Goal: Task Accomplishment & Management: Use online tool/utility

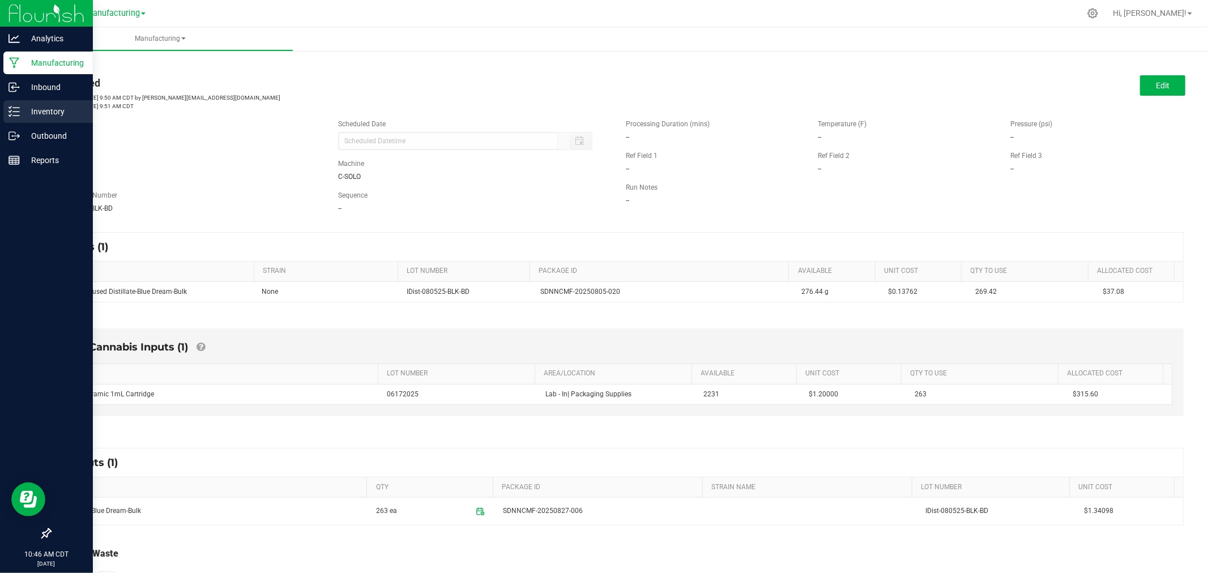
click at [16, 116] on line at bounding box center [16, 116] width 6 height 0
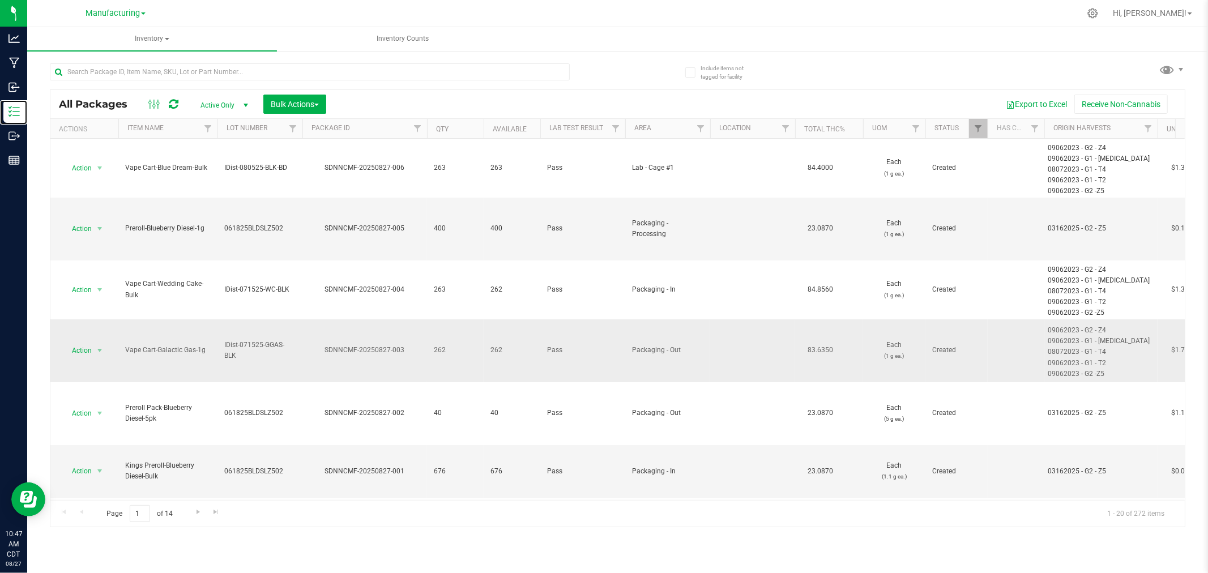
scroll to position [63, 0]
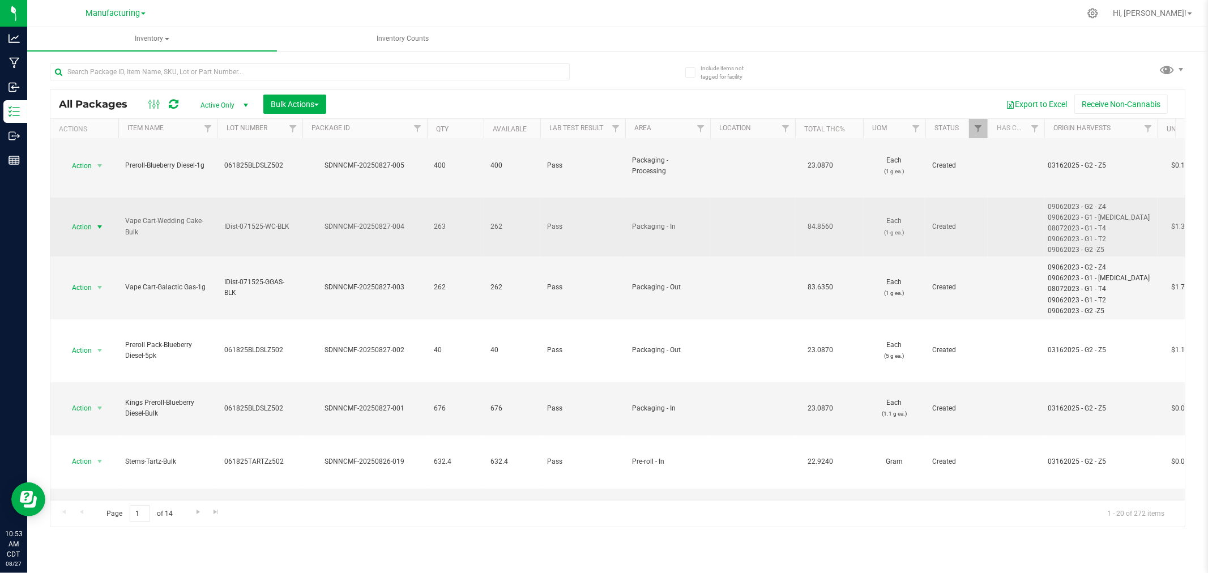
click at [98, 228] on span "select" at bounding box center [99, 227] width 9 height 9
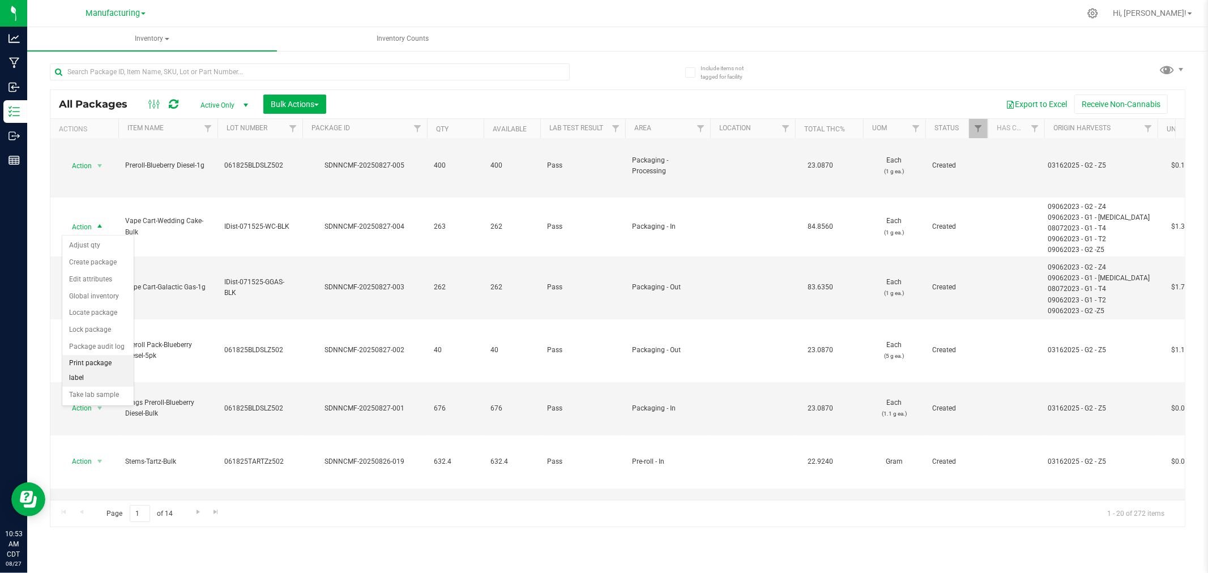
click at [91, 369] on li "Print package label" at bounding box center [97, 370] width 71 height 31
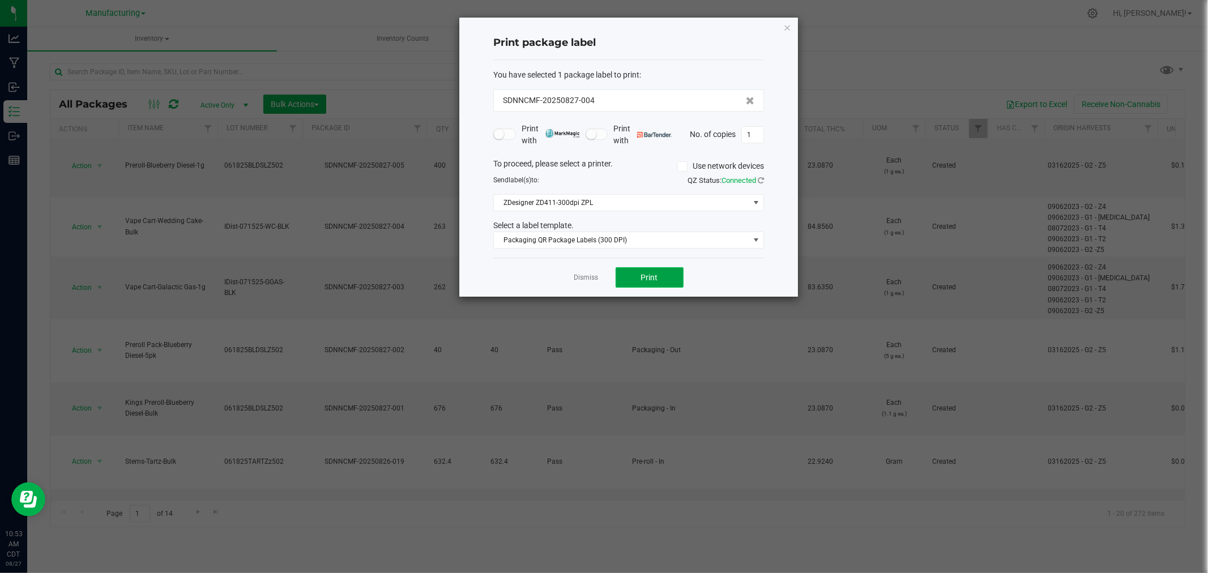
click at [667, 277] on button "Print" at bounding box center [650, 277] width 68 height 20
click at [632, 241] on span "Packaging QR Package Labels (300 DPI)" at bounding box center [621, 240] width 255 height 16
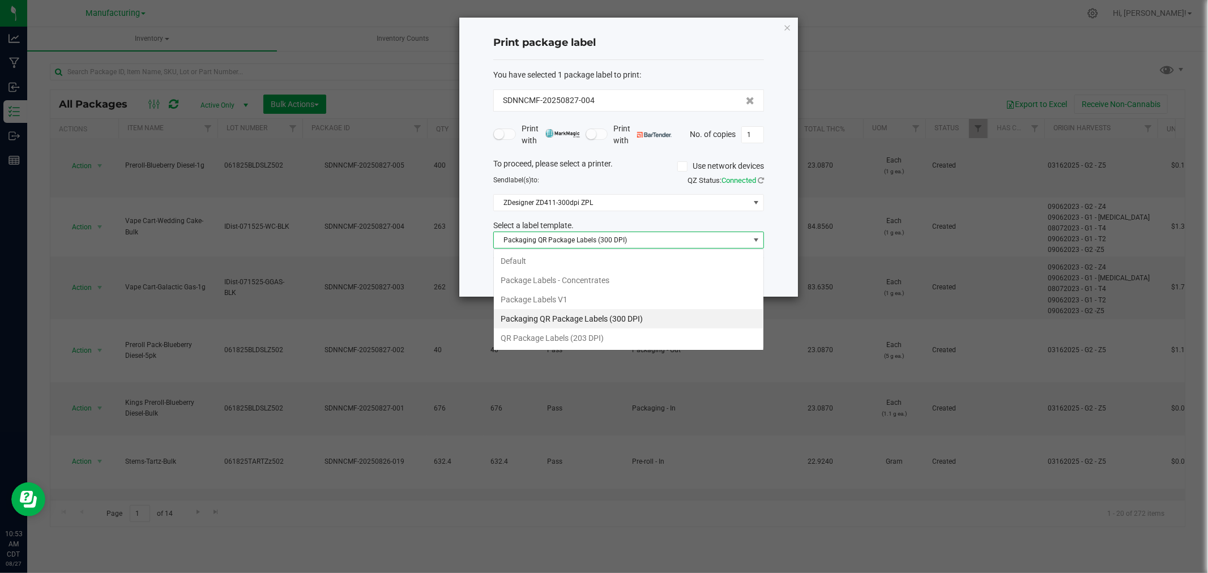
scroll to position [17, 270]
click at [595, 340] on li "QR Package Labels (203 DPI)" at bounding box center [629, 337] width 270 height 19
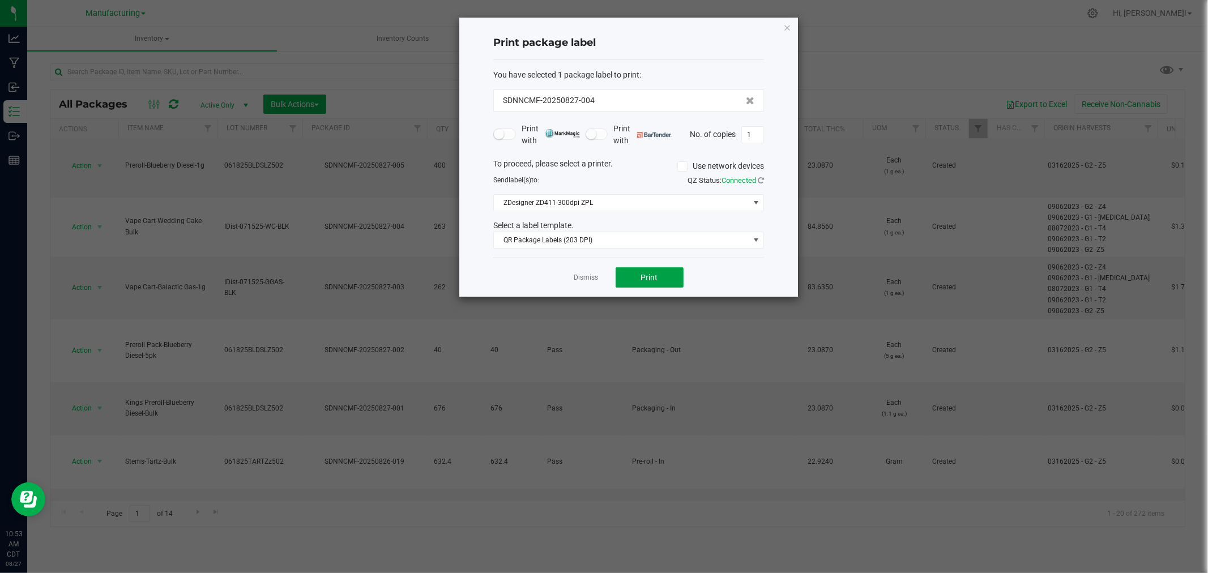
click at [640, 280] on button "Print" at bounding box center [650, 277] width 68 height 20
click at [595, 278] on link "Dismiss" at bounding box center [586, 278] width 24 height 10
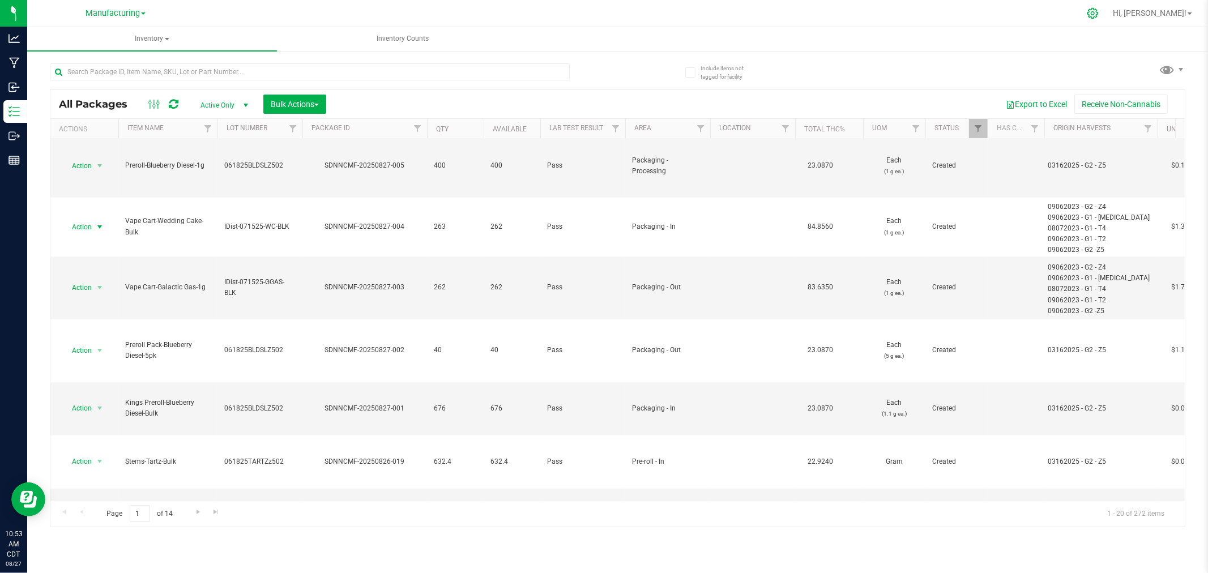
click at [1099, 18] on icon at bounding box center [1093, 13] width 12 height 12
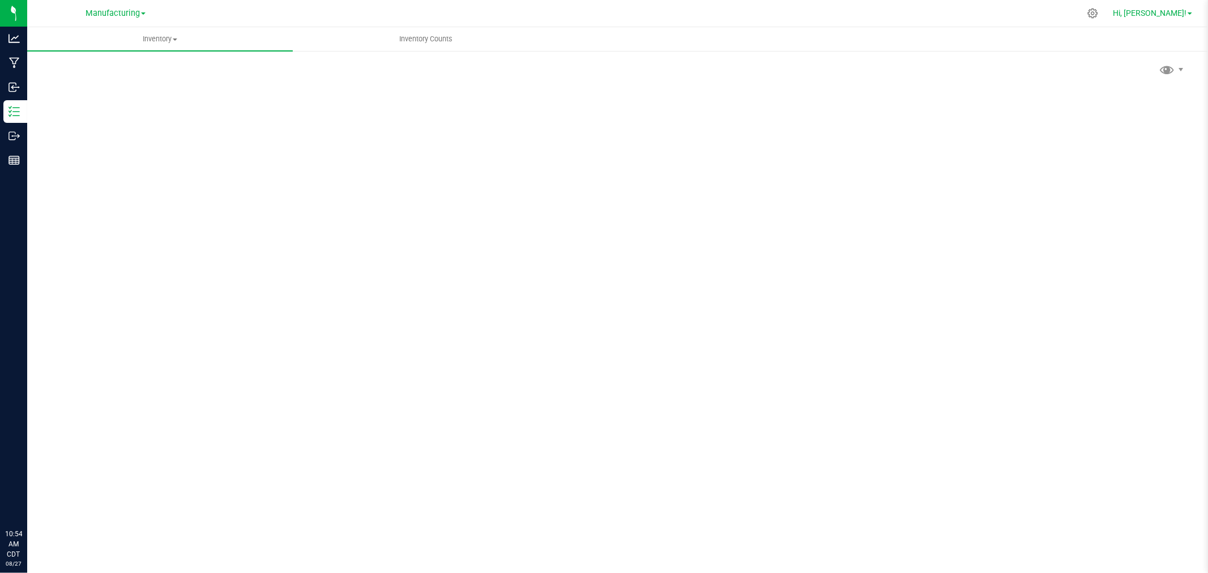
click at [1172, 13] on span "Hi, [PERSON_NAME]!" at bounding box center [1150, 12] width 74 height 9
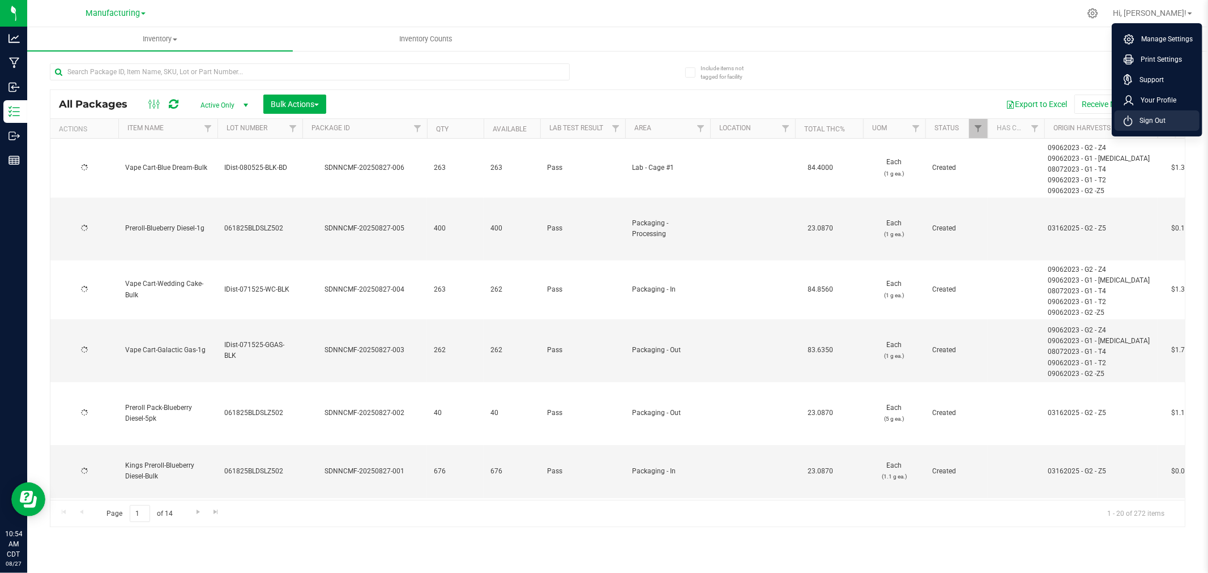
click at [1164, 125] on span "Sign Out" at bounding box center [1149, 120] width 33 height 11
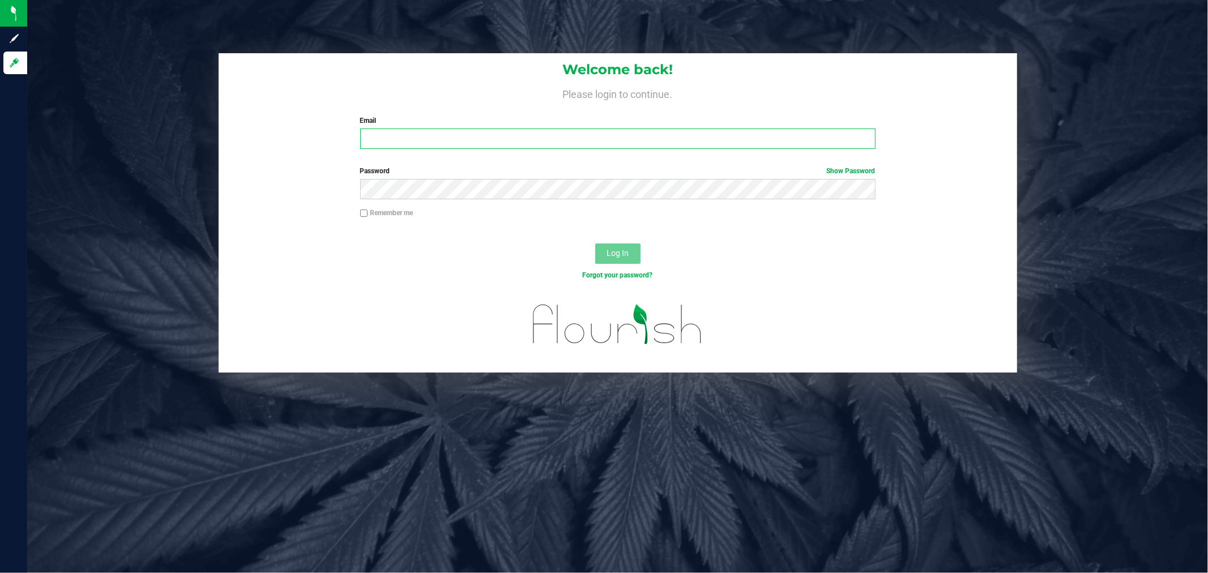
click at [557, 146] on input "Email" at bounding box center [617, 139] width 515 height 20
type input "[PERSON_NAME][EMAIL_ADDRESS][PERSON_NAME][DOMAIN_NAME]"
click at [595, 244] on button "Log In" at bounding box center [617, 254] width 45 height 20
